Goal: Entertainment & Leisure: Consume media (video, audio)

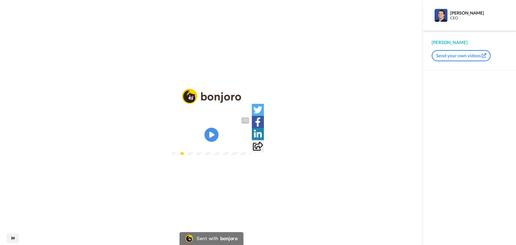
click at [215, 133] on icon at bounding box center [212, 135] width 14 height 14
click at [234, 140] on span "dia atrás, um dia atrás, um dia atrás, dois dias atrás, três dias atrás, três" at bounding box center [212, 135] width 74 height 12
click at [219, 131] on video at bounding box center [211, 135] width 81 height 40
drag, startPoint x: 298, startPoint y: 177, endPoint x: 298, endPoint y: 210, distance: 32.8
click at [247, 147] on img at bounding box center [244, 144] width 5 height 5
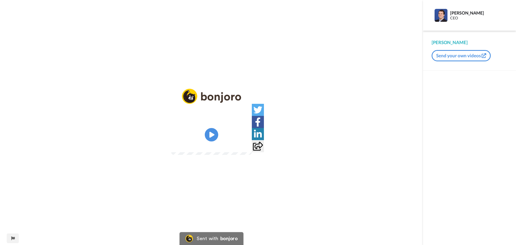
click at [197, 130] on video at bounding box center [211, 135] width 81 height 40
click at [247, 148] on img at bounding box center [245, 145] width 6 height 6
click at [248, 149] on div at bounding box center [244, 145] width 8 height 8
click at [210, 130] on icon at bounding box center [212, 135] width 14 height 14
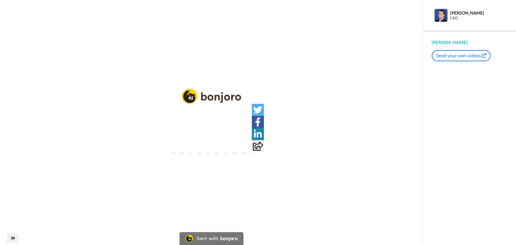
click at [247, 148] on img at bounding box center [245, 145] width 6 height 6
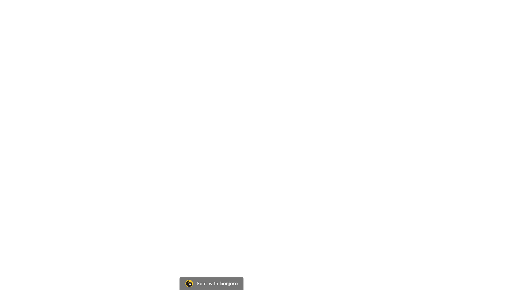
click at [162, 245] on video at bounding box center [258, 145] width 516 height 290
